Goal: Information Seeking & Learning: Find specific fact

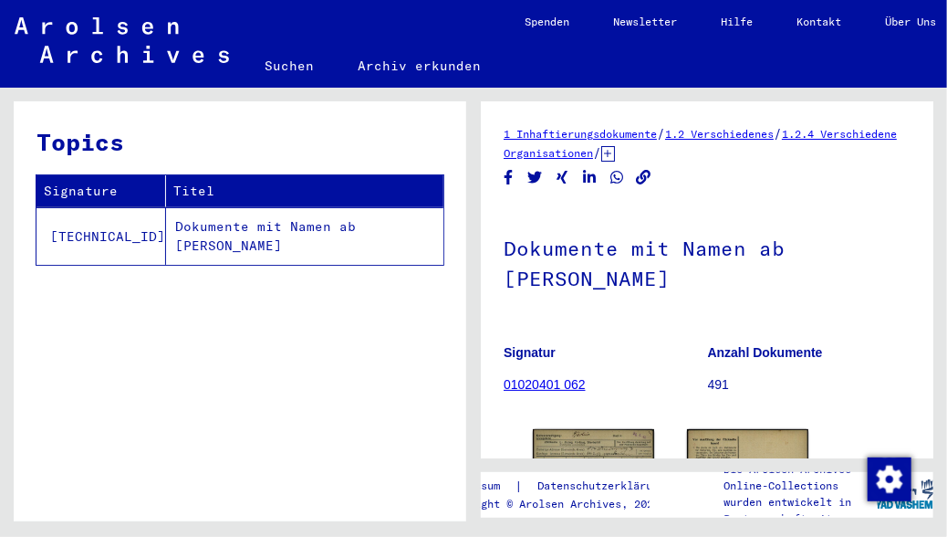
scroll to position [323, 0]
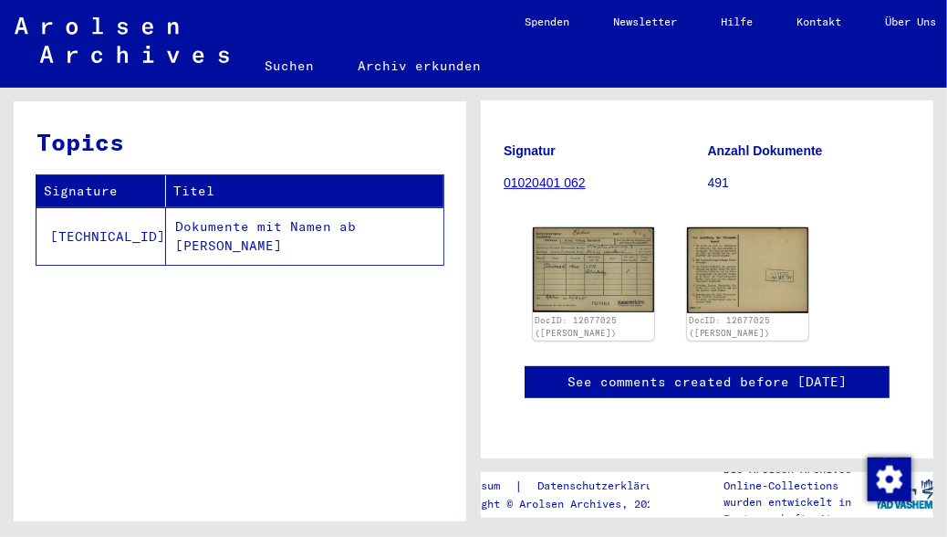
click at [166, 228] on td "Dokumente mit Namen ab [PERSON_NAME]" at bounding box center [304, 235] width 277 height 57
click at [103, 235] on td "[TECHNICAL_ID]" at bounding box center [102, 235] width 130 height 57
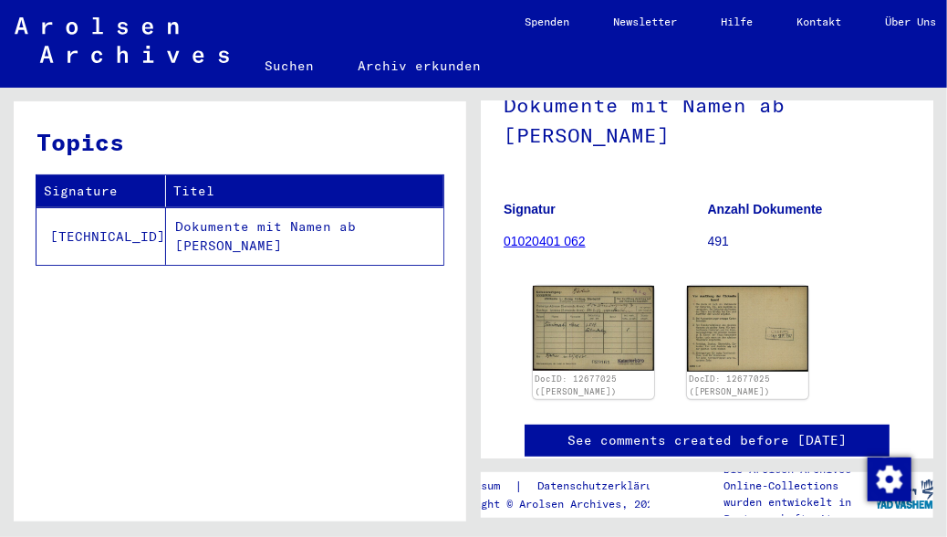
scroll to position [0, 0]
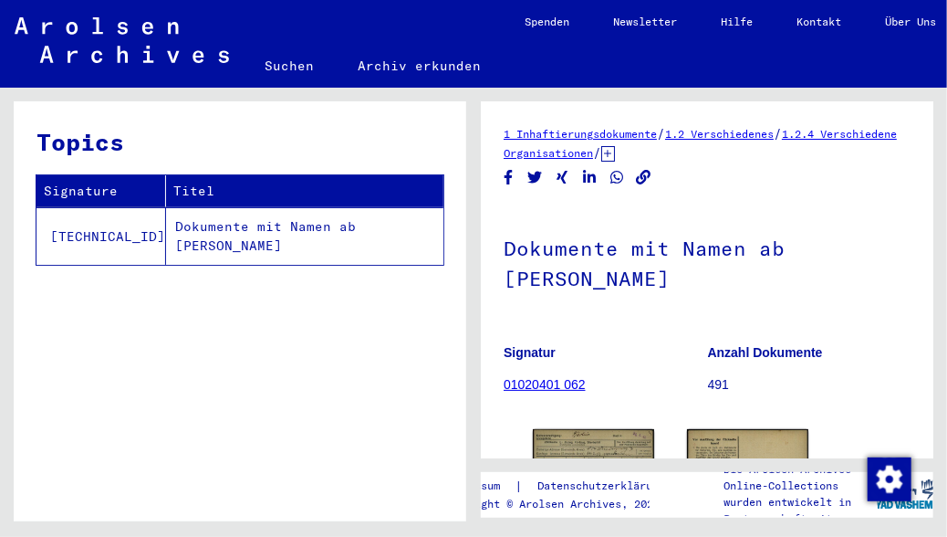
click at [615, 155] on icon at bounding box center [608, 154] width 14 height 16
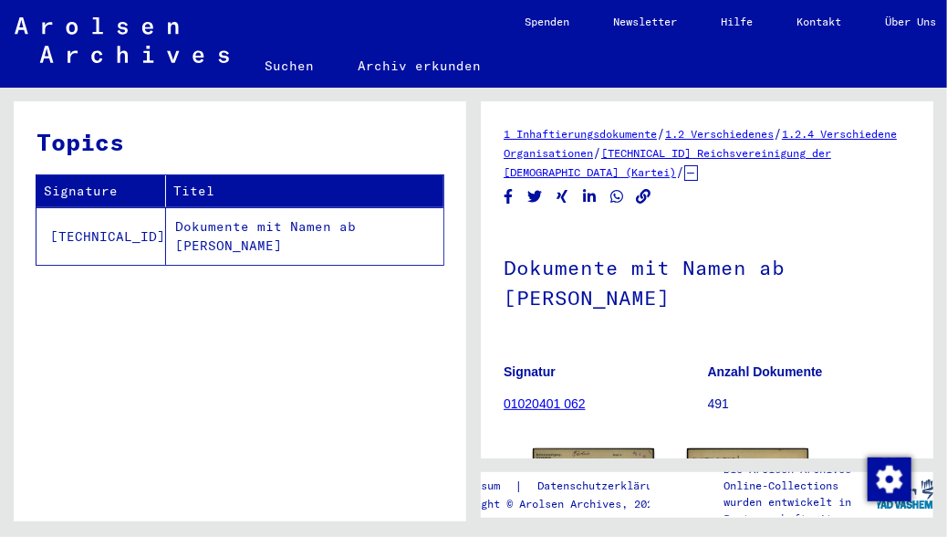
click at [789, 157] on link "[TECHNICAL_ID] Reichsvereinigung der [DEMOGRAPHIC_DATA] (Kartei)" at bounding box center [668, 162] width 328 height 33
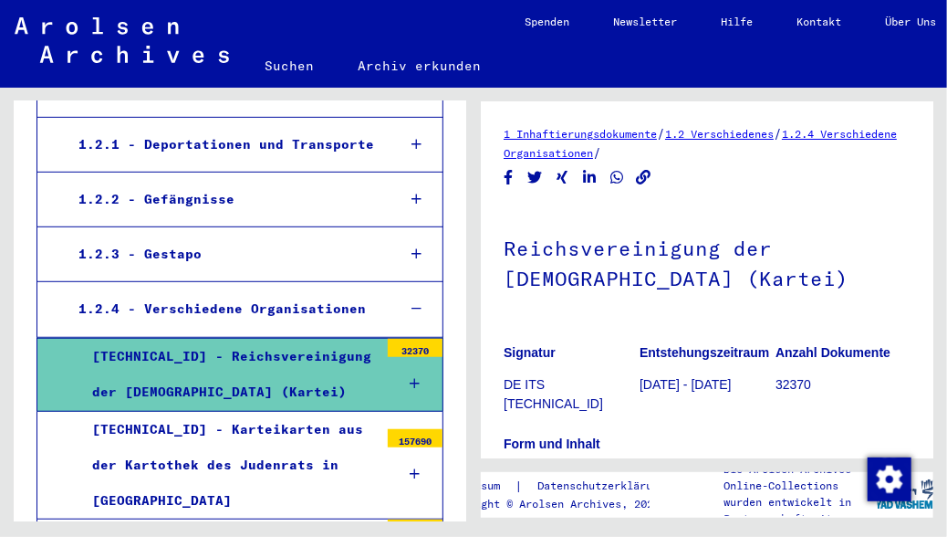
scroll to position [336, 0]
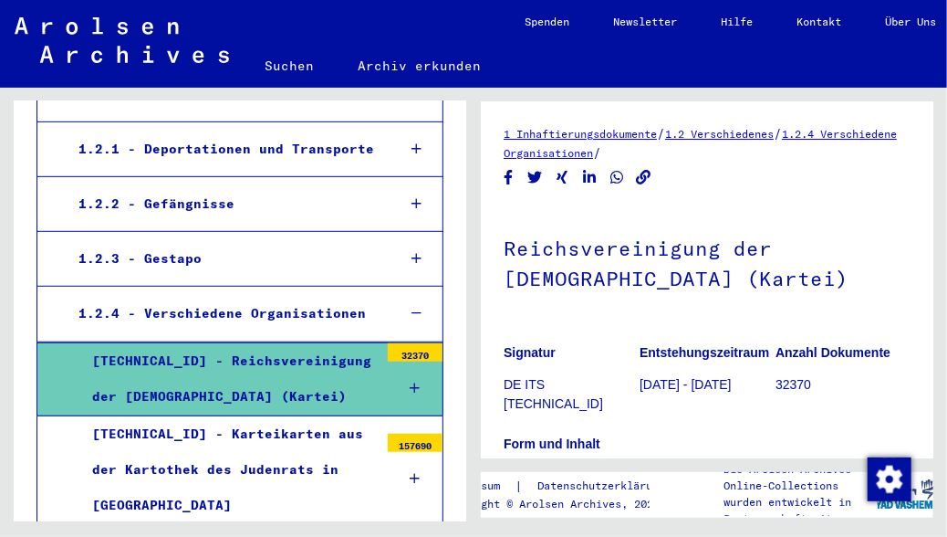
click at [412, 150] on icon at bounding box center [417, 148] width 10 height 13
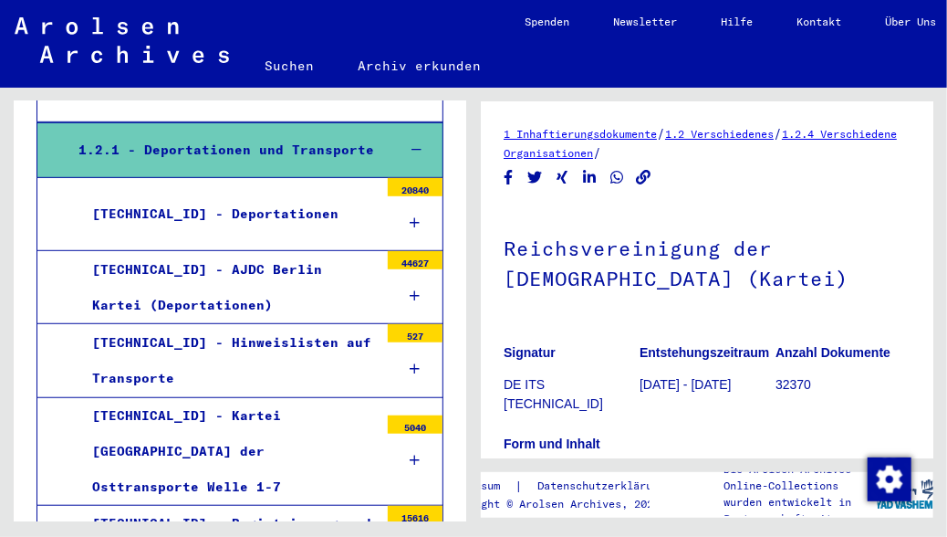
click at [411, 454] on icon at bounding box center [416, 460] width 10 height 13
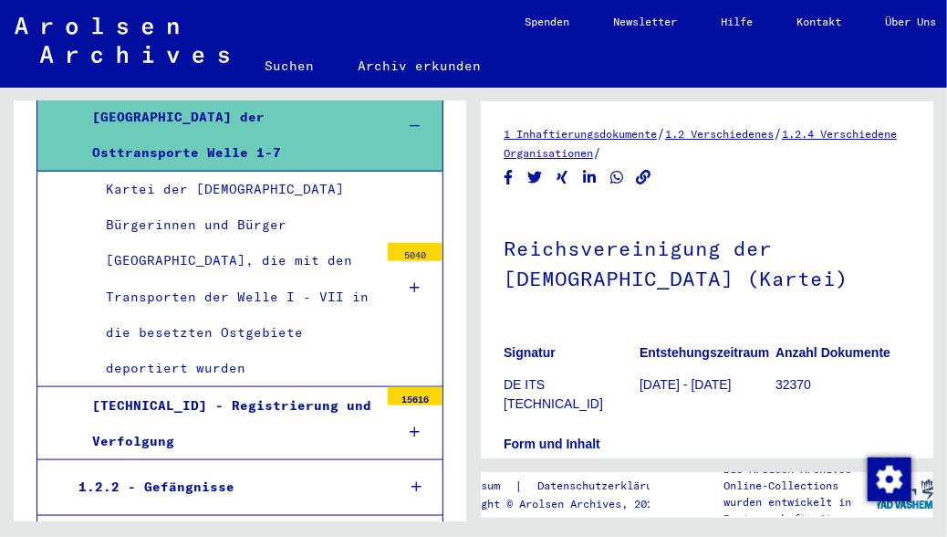
scroll to position [672, 0]
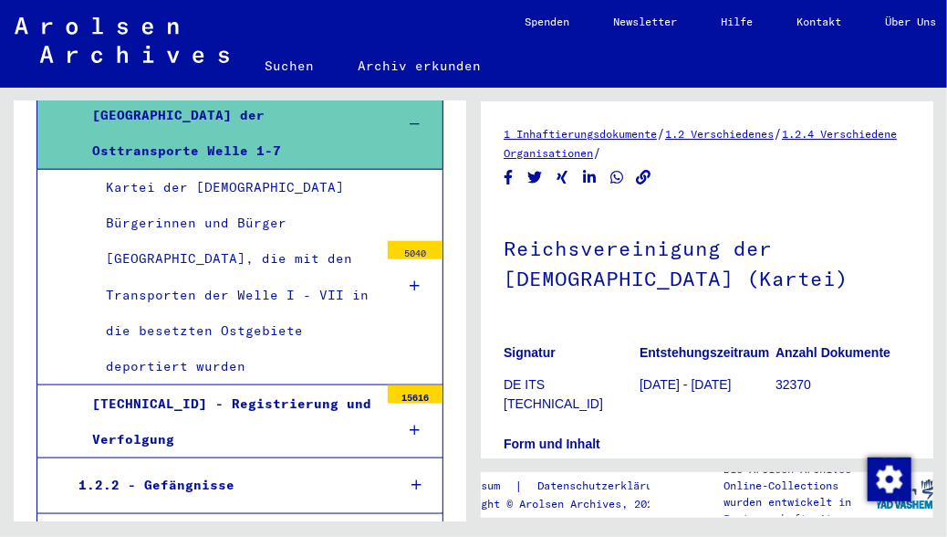
click at [411, 279] on icon at bounding box center [416, 285] width 10 height 13
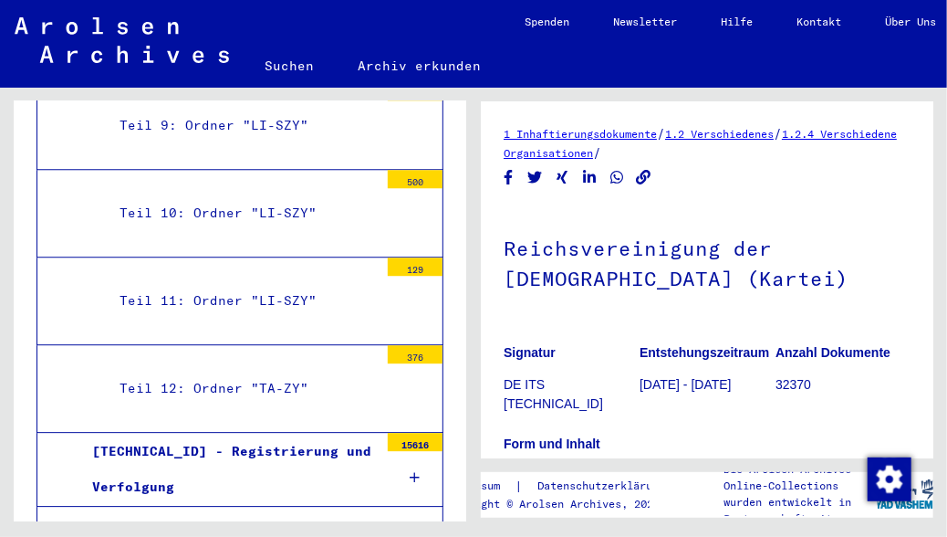
scroll to position [1678, 0]
click at [401, 344] on div "376" at bounding box center [415, 353] width 55 height 18
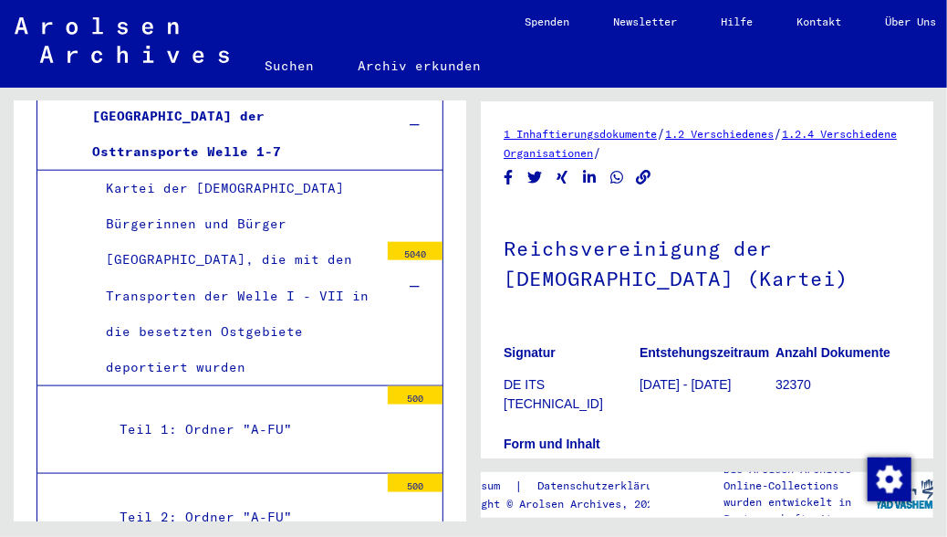
scroll to position [334, 0]
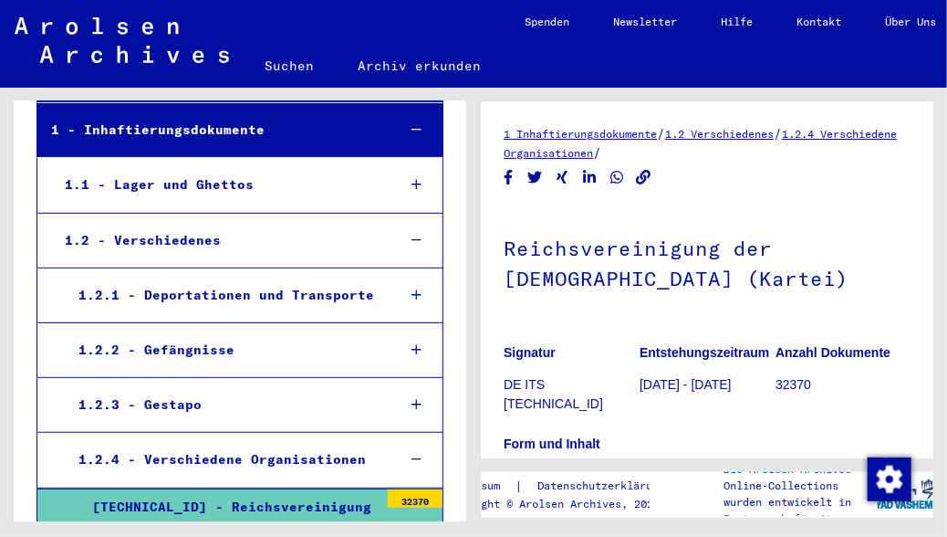
scroll to position [336, 0]
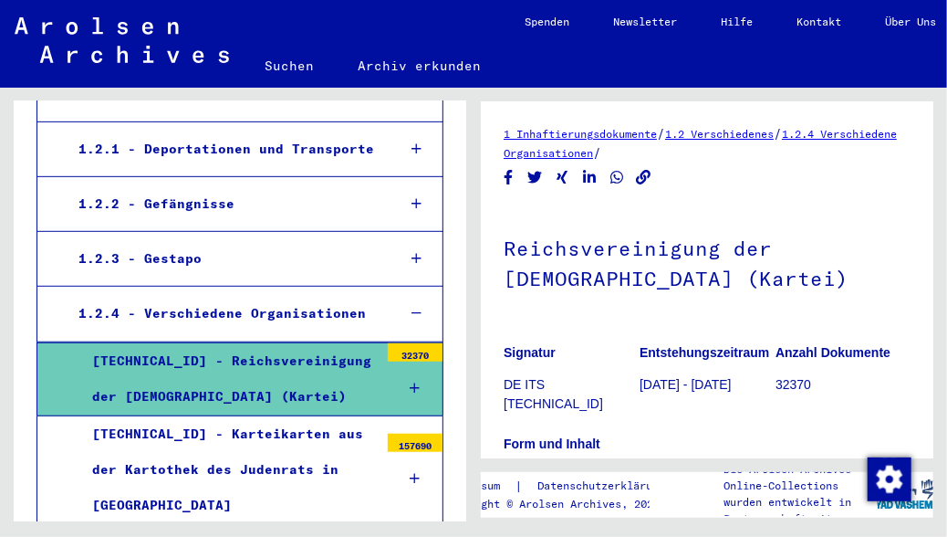
click at [412, 150] on icon at bounding box center [417, 148] width 10 height 13
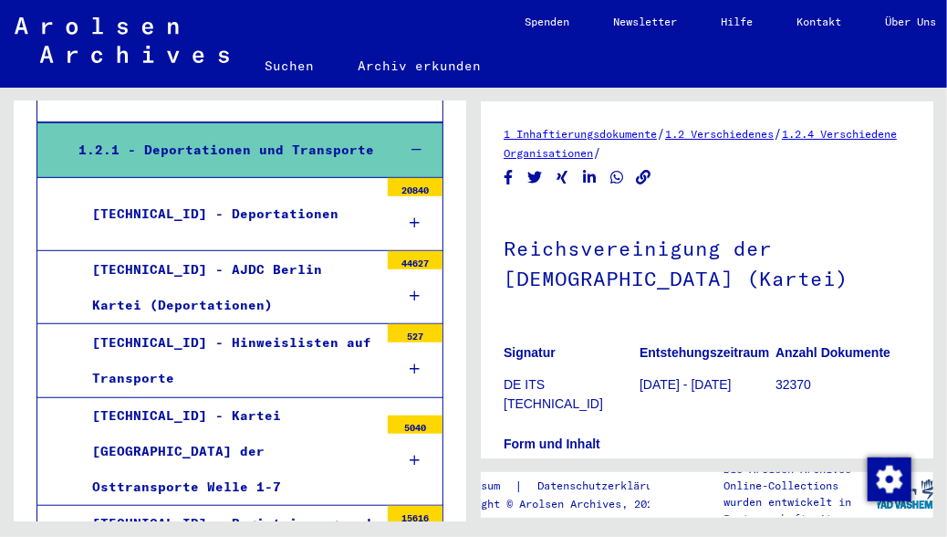
click at [411, 454] on icon at bounding box center [416, 460] width 10 height 13
